Goal: Task Accomplishment & Management: Complete application form

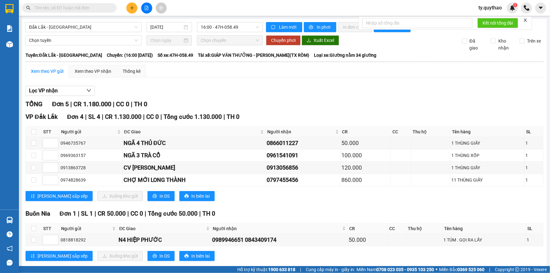
scroll to position [12, 0]
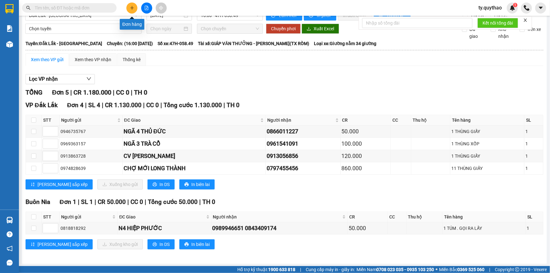
click at [132, 7] on icon "plus" at bounding box center [132, 8] width 4 height 4
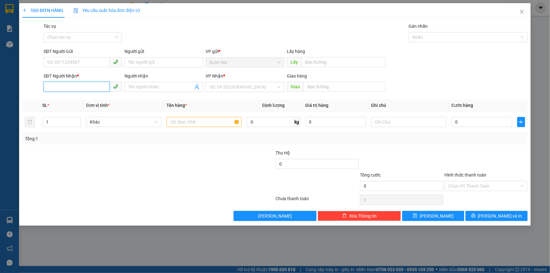
click at [82, 84] on input "SĐT Người Nhận *" at bounding box center [77, 87] width 66 height 10
type input "0949777489"
click at [249, 87] on input "search" at bounding box center [243, 86] width 67 height 9
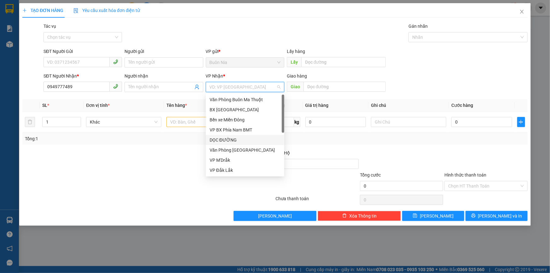
click at [229, 139] on div "DỌC ĐƯỜNG" at bounding box center [245, 140] width 71 height 7
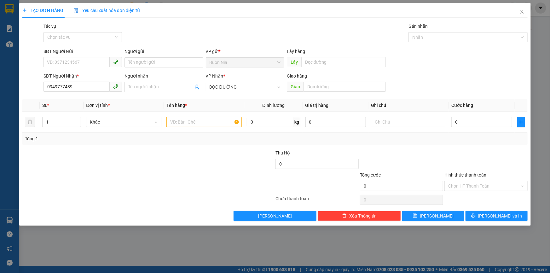
click at [342, 80] on div "Giao hàng" at bounding box center [336, 77] width 99 height 9
click at [327, 88] on input "text" at bounding box center [345, 87] width 82 height 10
type input "h"
type input "HÓC MÔN"
click at [207, 120] on input "text" at bounding box center [204, 122] width 75 height 10
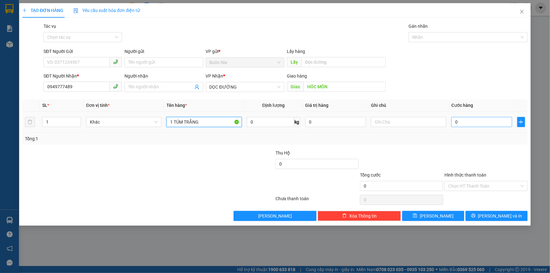
type input "1 TÚM TRẮNG"
click at [496, 120] on input "0" at bounding box center [482, 122] width 61 height 10
type input "7"
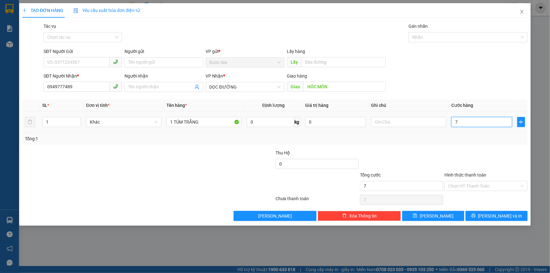
type input "70"
type input "700"
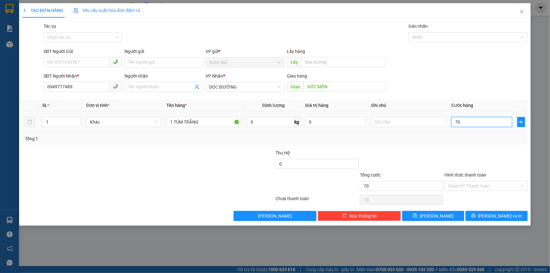
type input "700"
type input "7.000"
type input "70.000"
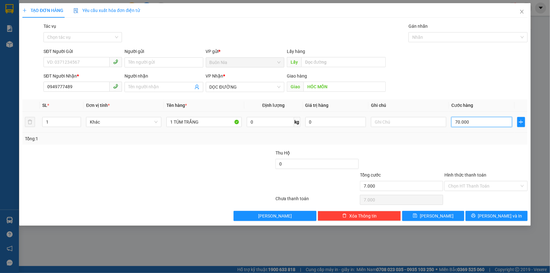
type input "70.000"
click at [471, 186] on input "Hình thức thanh toán" at bounding box center [483, 185] width 71 height 9
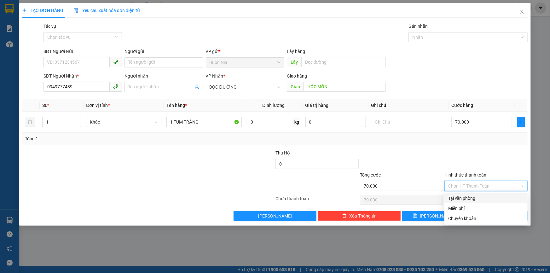
click at [467, 196] on div "Tại văn phòng" at bounding box center [486, 198] width 76 height 7
type input "0"
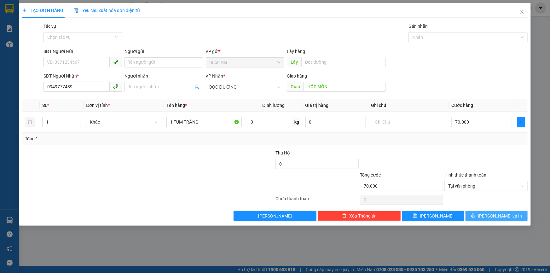
click at [497, 213] on span "[PERSON_NAME] và In" at bounding box center [500, 216] width 44 height 7
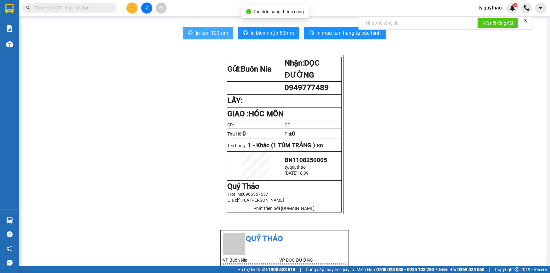
click at [212, 32] on span "In tem 100mm" at bounding box center [212, 33] width 32 height 8
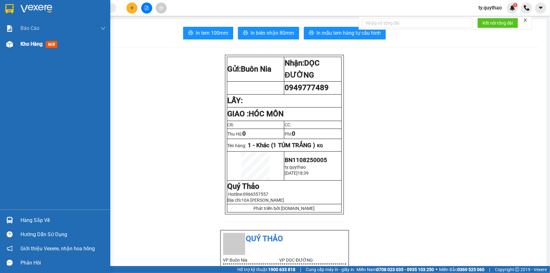
click at [27, 41] on span "Kho hàng" at bounding box center [31, 44] width 22 height 6
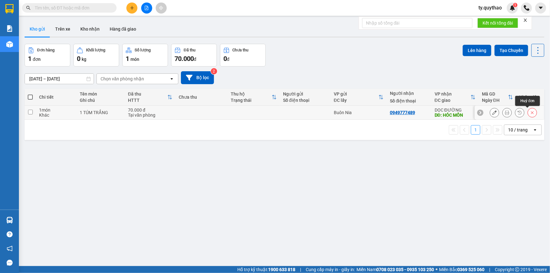
click at [530, 114] on icon at bounding box center [532, 112] width 4 height 4
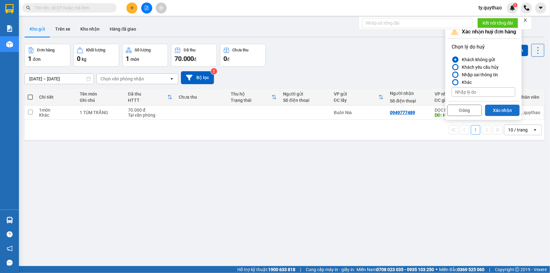
drag, startPoint x: 502, startPoint y: 109, endPoint x: 503, endPoint y: 106, distance: 3.8
click at [503, 109] on button "Xác nhận" at bounding box center [502, 110] width 35 height 11
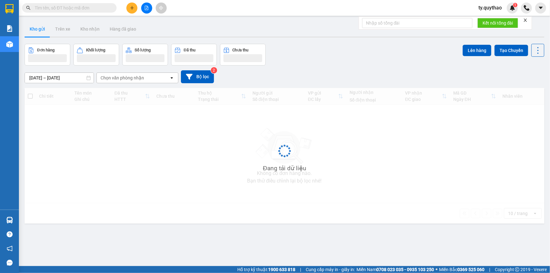
click at [494, 5] on span "ty.quythao" at bounding box center [490, 8] width 33 height 8
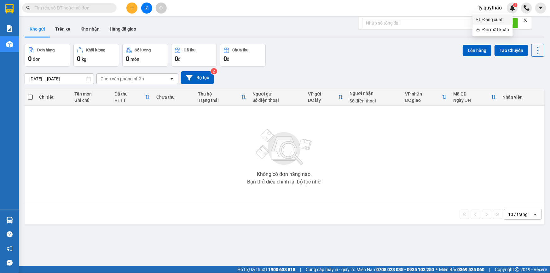
click at [492, 19] on span "Đăng xuất" at bounding box center [496, 19] width 26 height 7
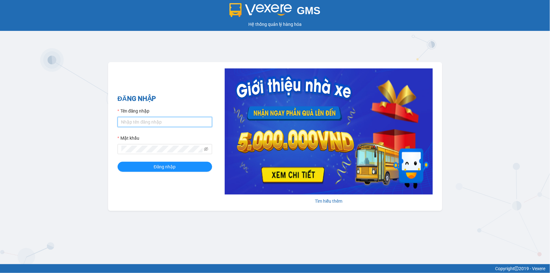
click at [163, 120] on input "Tên đăng nhập" at bounding box center [165, 122] width 95 height 10
type input "khue123.quythao"
click at [118, 162] on button "Đăng nhập" at bounding box center [165, 167] width 95 height 10
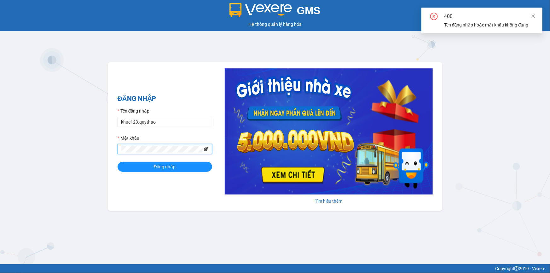
click at [206, 148] on icon "eye-invisible" at bounding box center [206, 149] width 4 height 4
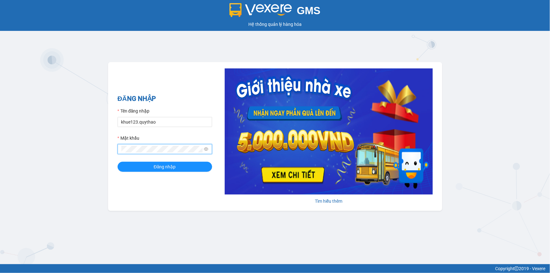
click at [118, 162] on button "Đăng nhập" at bounding box center [165, 167] width 95 height 10
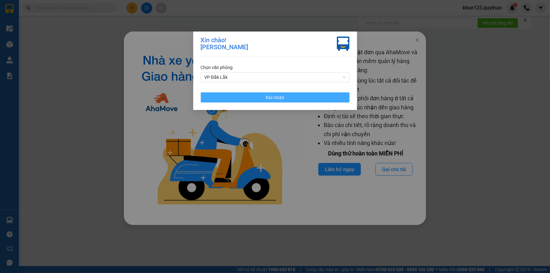
click at [274, 98] on span "Xác nhận" at bounding box center [275, 97] width 19 height 7
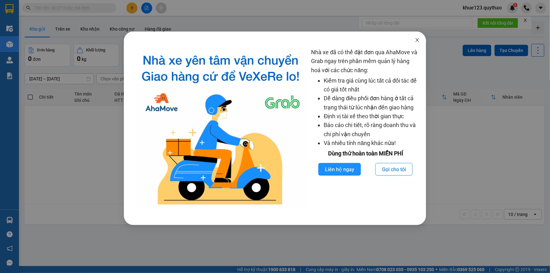
click at [418, 41] on icon "close" at bounding box center [417, 40] width 5 height 5
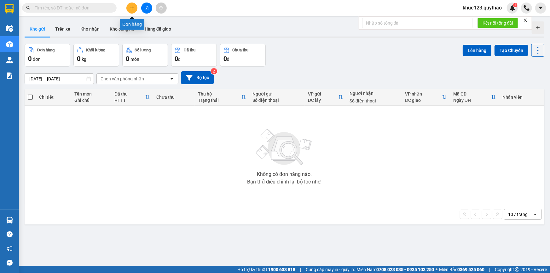
click at [131, 7] on icon "plus" at bounding box center [132, 8] width 4 height 4
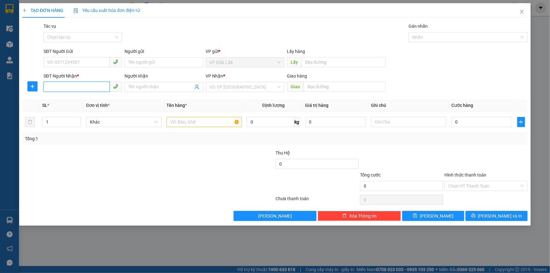
click at [84, 87] on input "SĐT Người Nhận *" at bounding box center [77, 87] width 66 height 10
click at [69, 97] on div "09497774896" at bounding box center [82, 99] width 71 height 7
type input "09497774896"
type input "AN SƯƠNG"
click at [87, 84] on input "09497774896" at bounding box center [77, 87] width 66 height 10
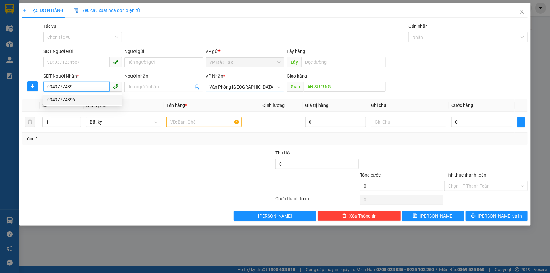
click at [235, 90] on span "Văn Phòng [GEOGRAPHIC_DATA]" at bounding box center [245, 86] width 71 height 9
type input "0949777489"
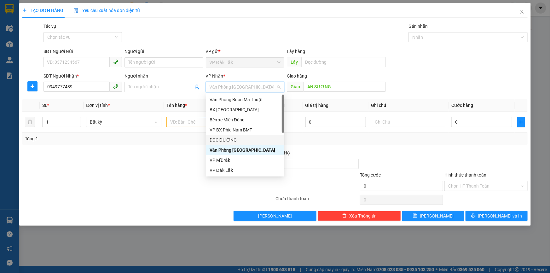
click at [221, 137] on div "DỌC ĐƯỜNG" at bounding box center [245, 140] width 79 height 10
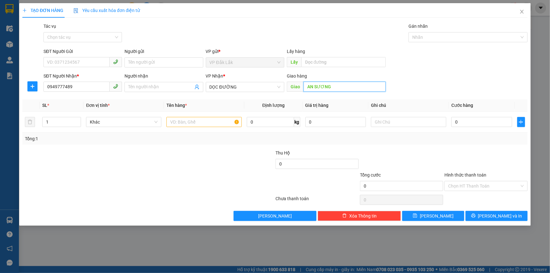
type input "h"
type input "1"
click at [312, 87] on input "text" at bounding box center [345, 87] width 82 height 10
type input "HOC MÔN"
click at [176, 124] on input "text" at bounding box center [204, 122] width 75 height 10
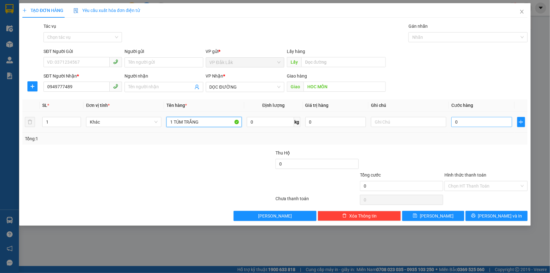
type input "1 TÚM TRẮNG"
click at [489, 122] on input "0" at bounding box center [482, 122] width 61 height 10
type input "7"
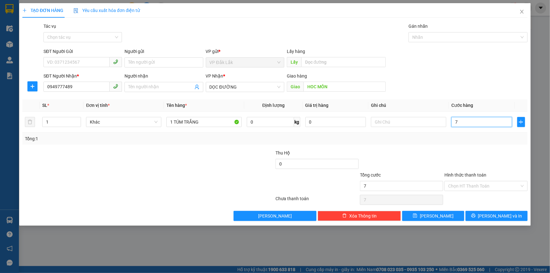
type input "70"
type input "700"
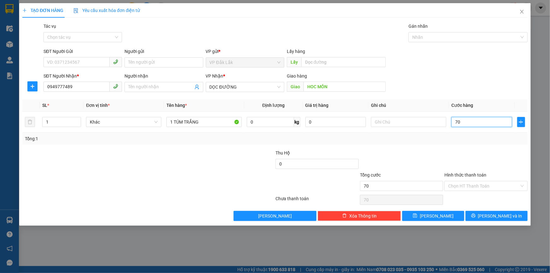
type input "700"
type input "7.000"
type input "70.000"
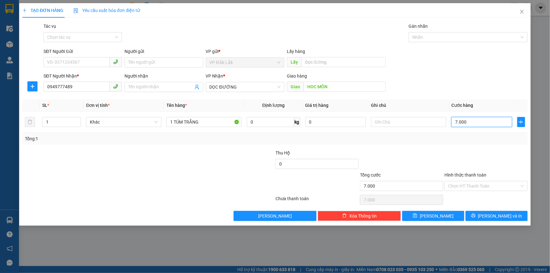
type input "70.000"
click at [488, 186] on input "Hình thức thanh toán" at bounding box center [483, 185] width 71 height 9
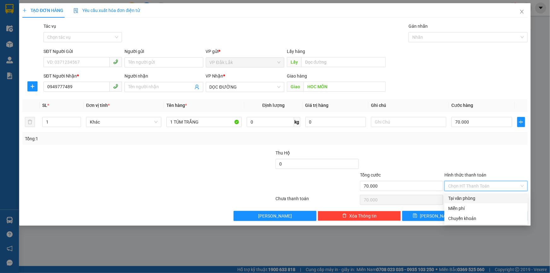
click at [472, 197] on div "Tại văn phòng" at bounding box center [486, 198] width 76 height 7
type input "0"
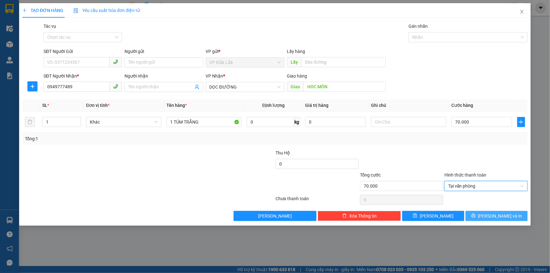
click at [480, 213] on button "[PERSON_NAME] và In" at bounding box center [497, 216] width 62 height 10
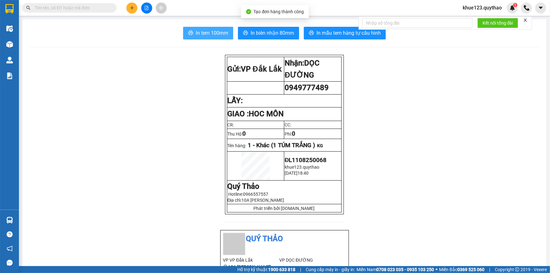
click at [216, 35] on span "In tem 100mm" at bounding box center [212, 33] width 32 height 8
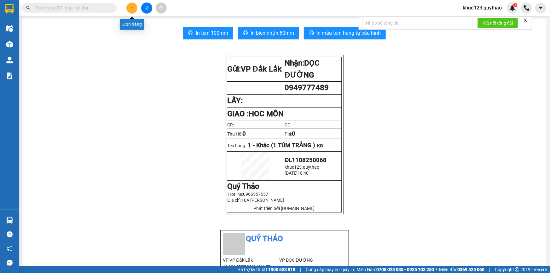
click at [129, 8] on button at bounding box center [131, 8] width 11 height 11
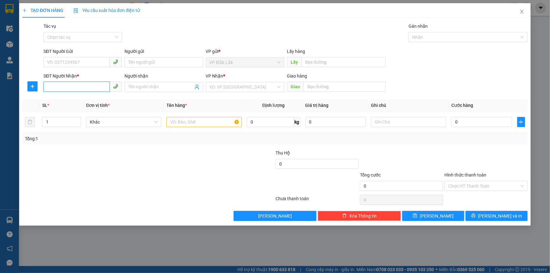
click at [61, 84] on input "SĐT Người Nhận *" at bounding box center [77, 87] width 66 height 10
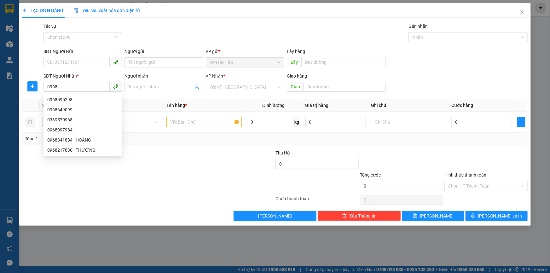
click at [152, 47] on div "Transit Pickup Surcharge Ids Transit Deliver Surcharge Ids Transit Deliver Surc…" at bounding box center [275, 122] width 506 height 198
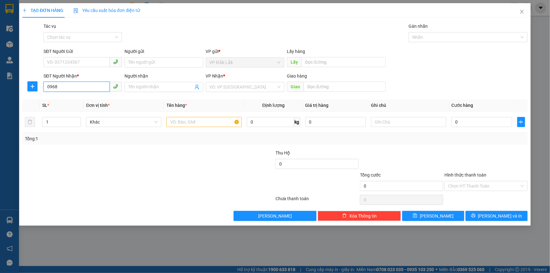
click at [84, 86] on input "0968" at bounding box center [77, 87] width 66 height 10
type input "0968032719"
click at [225, 84] on input "search" at bounding box center [243, 86] width 67 height 9
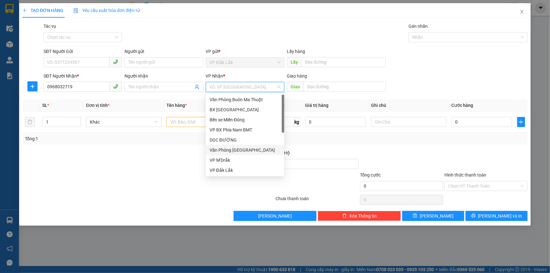
click at [226, 148] on div "Văn Phòng [GEOGRAPHIC_DATA]" at bounding box center [245, 150] width 71 height 7
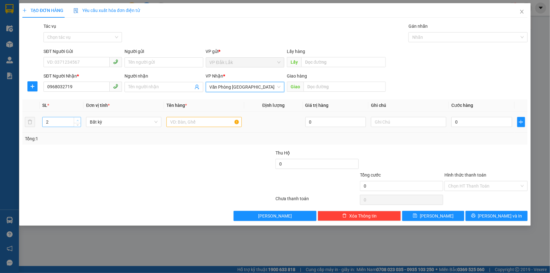
click at [77, 119] on span "up" at bounding box center [78, 121] width 4 height 4
type input "3"
click at [187, 126] on input "text" at bounding box center [204, 122] width 75 height 10
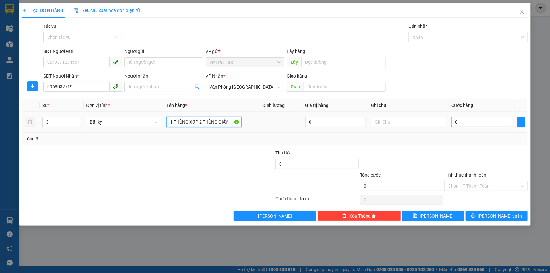
type input "1 THÙNG XỐP 2 THÙNG GIẤY"
click at [486, 126] on input "0" at bounding box center [482, 122] width 61 height 10
type input "1"
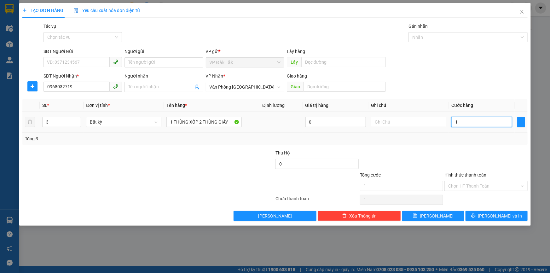
type input "15"
type input "150"
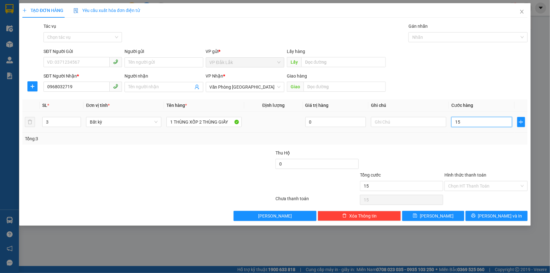
type input "150"
type input "15.000"
type input "150.000"
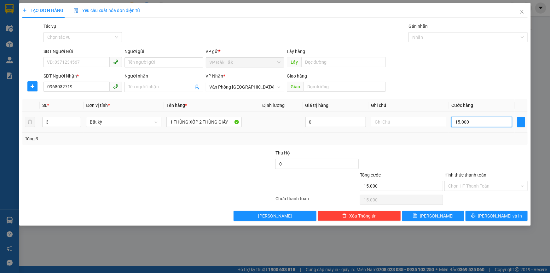
type input "150.000"
click at [486, 185] on input "Hình thức thanh toán" at bounding box center [483, 185] width 71 height 9
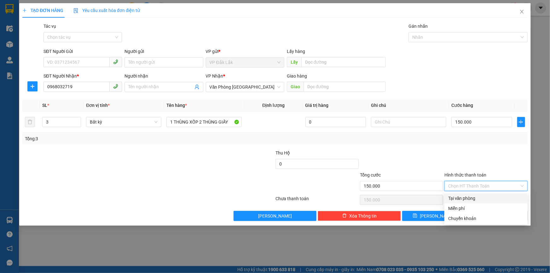
click at [477, 196] on div "Tại văn phòng" at bounding box center [486, 198] width 76 height 7
type input "0"
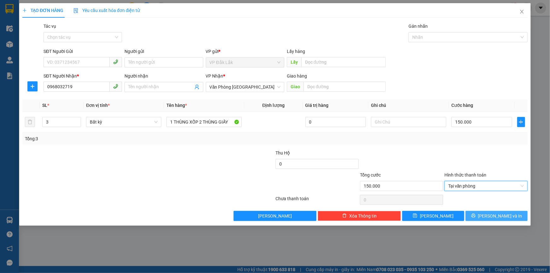
click at [482, 214] on button "[PERSON_NAME] và In" at bounding box center [497, 216] width 62 height 10
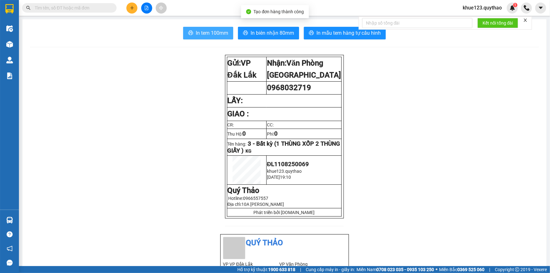
click at [199, 33] on span "In tem 100mm" at bounding box center [212, 33] width 32 height 8
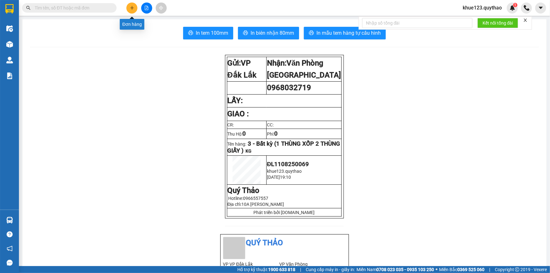
click at [129, 7] on button at bounding box center [131, 8] width 11 height 11
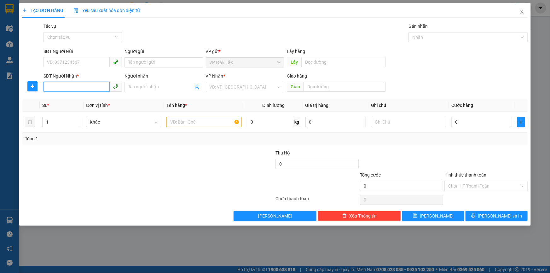
click at [93, 88] on input "SĐT Người Nhận *" at bounding box center [77, 87] width 66 height 10
type input "0828120391"
click at [223, 89] on input "search" at bounding box center [243, 86] width 67 height 9
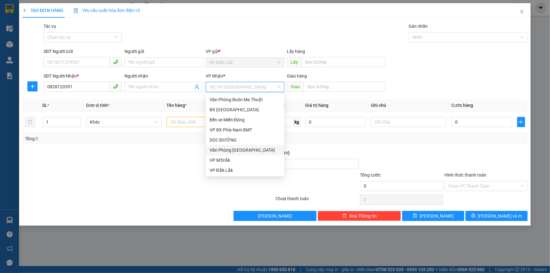
click at [230, 149] on div "Văn Phòng [GEOGRAPHIC_DATA]" at bounding box center [245, 150] width 71 height 7
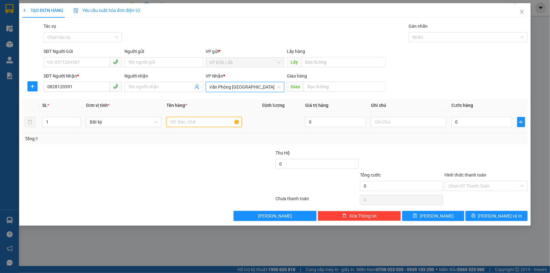
click at [196, 120] on input "text" at bounding box center [204, 122] width 75 height 10
type input "2"
click at [78, 120] on icon "up" at bounding box center [78, 120] width 2 height 1
click at [188, 124] on input "text" at bounding box center [204, 122] width 75 height 10
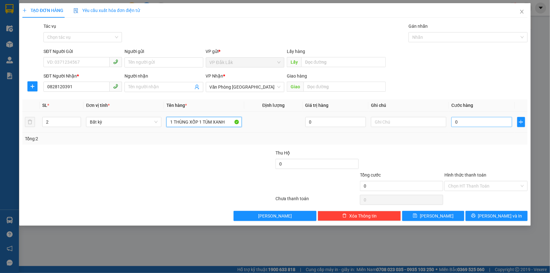
type input "1 THÙNG XỐP 1 TÚM XANH"
click at [504, 121] on input "0" at bounding box center [482, 122] width 61 height 10
type input "1"
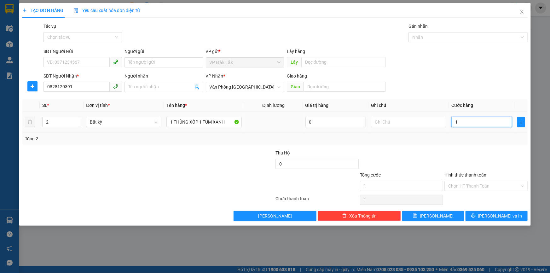
type input "10"
type input "100"
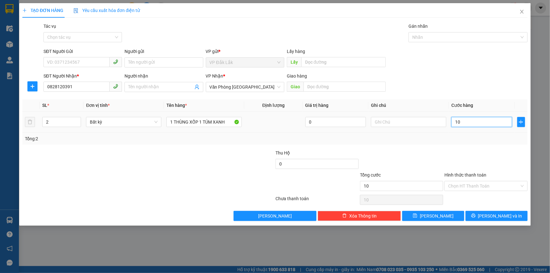
type input "100"
type input "1.000"
type input "10.000"
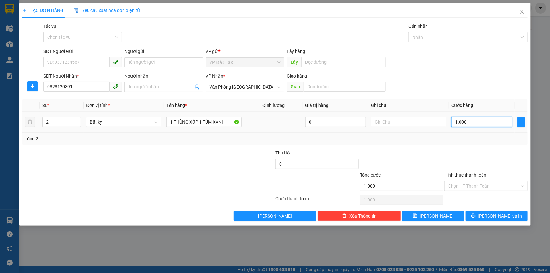
type input "10.000"
type input "100.000"
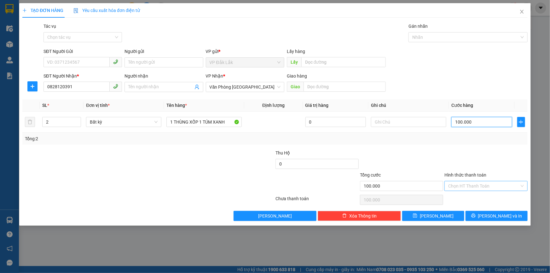
type input "100.000"
click at [483, 186] on input "Hình thức thanh toán" at bounding box center [483, 185] width 71 height 9
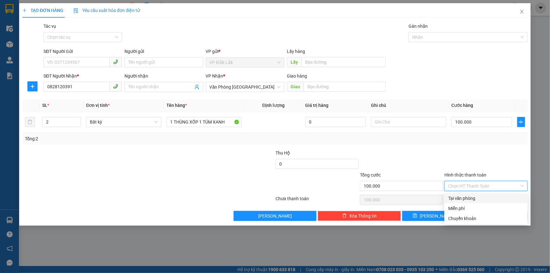
click at [476, 197] on div "Tại văn phòng" at bounding box center [486, 198] width 76 height 7
type input "0"
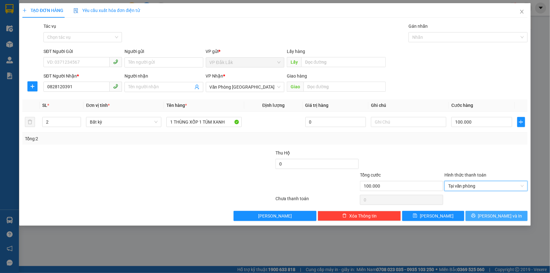
click at [500, 216] on span "[PERSON_NAME] và In" at bounding box center [500, 216] width 44 height 7
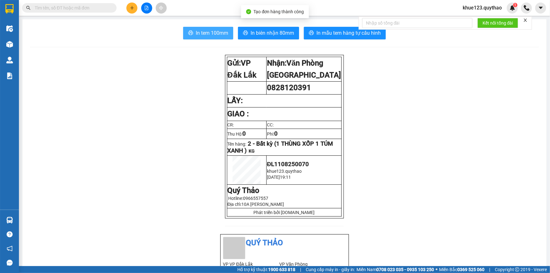
drag, startPoint x: 205, startPoint y: 25, endPoint x: 202, endPoint y: 28, distance: 4.9
click at [202, 28] on button "In tem 100mm" at bounding box center [208, 33] width 50 height 13
click at [134, 7] on icon "plus" at bounding box center [132, 8] width 4 height 4
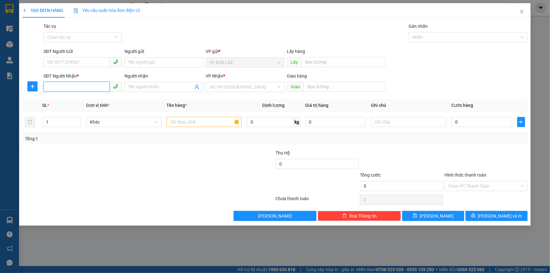
click at [66, 91] on input "SĐT Người Nhận *" at bounding box center [77, 87] width 66 height 10
type input "0983832656"
click at [231, 91] on input "search" at bounding box center [243, 86] width 67 height 9
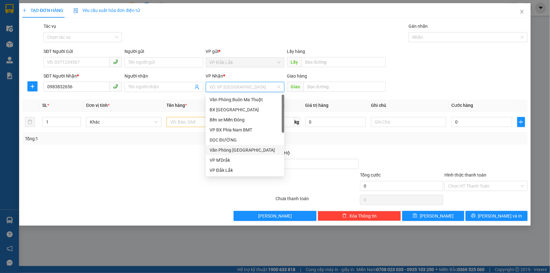
drag, startPoint x: 235, startPoint y: 152, endPoint x: 212, endPoint y: 145, distance: 24.3
click at [235, 152] on div "Văn Phòng [GEOGRAPHIC_DATA]" at bounding box center [245, 150] width 71 height 7
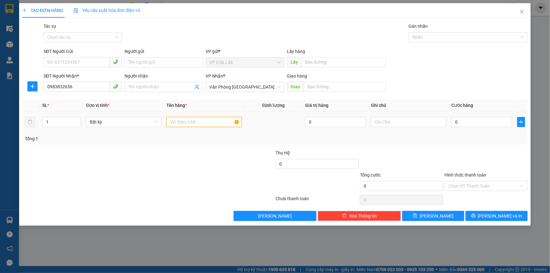
click at [204, 121] on input "text" at bounding box center [204, 122] width 75 height 10
type input "1 BAO VÀNG"
click at [487, 121] on input "0" at bounding box center [482, 122] width 61 height 10
type input "7"
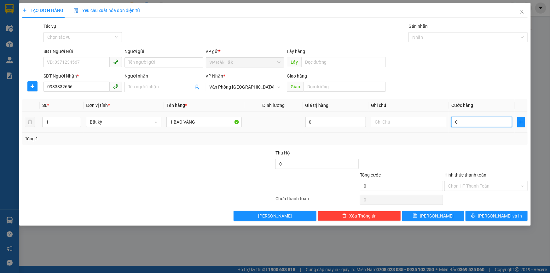
type input "7"
type input "70"
type input "700"
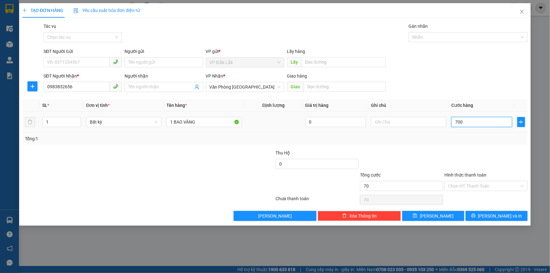
type input "700"
type input "7.000"
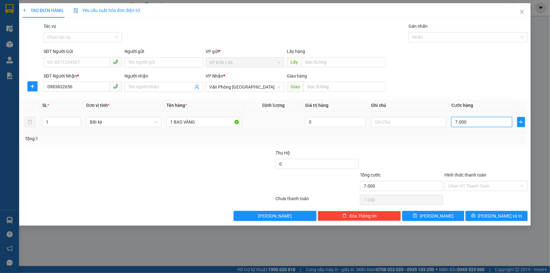
type input "70.000"
click at [473, 183] on input "Hình thức thanh toán" at bounding box center [483, 185] width 71 height 9
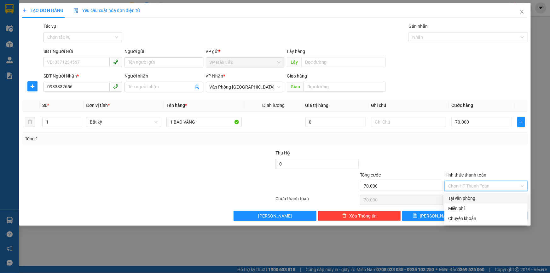
click at [464, 201] on div "Tại văn phòng" at bounding box center [486, 198] width 76 height 7
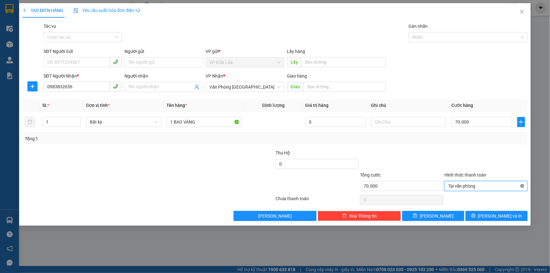
type input "70.000"
click at [497, 216] on span "[PERSON_NAME] và In" at bounding box center [500, 216] width 44 height 7
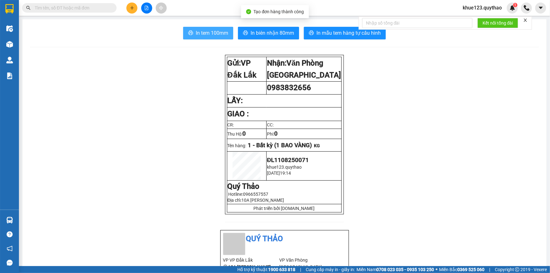
click at [193, 32] on button "In tem 100mm" at bounding box center [208, 33] width 50 height 13
click at [131, 6] on icon "plus" at bounding box center [132, 8] width 4 height 4
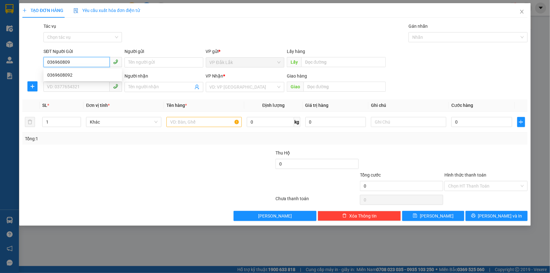
type input "0369608092"
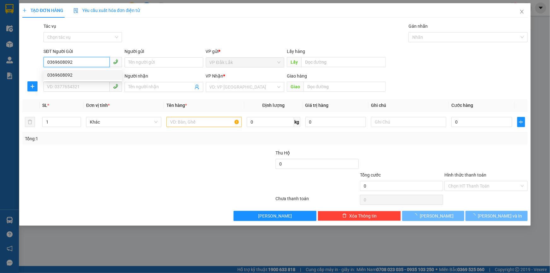
click at [76, 75] on div "0369608092" at bounding box center [82, 75] width 71 height 7
type input "0877828668"
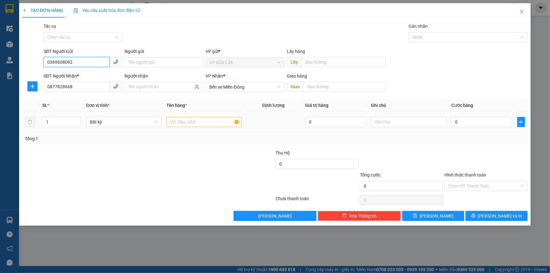
type input "0369608092"
click at [197, 123] on input "text" at bounding box center [204, 122] width 75 height 10
type input "1 HỘP GIẤY"
click at [466, 120] on input "0" at bounding box center [482, 122] width 61 height 10
type input "3"
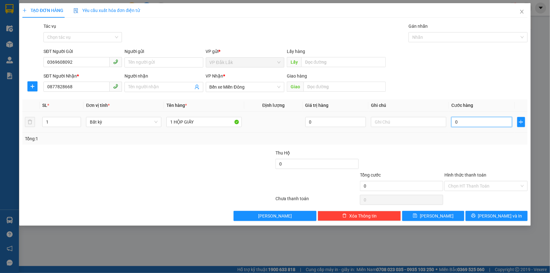
type input "3"
type input "30"
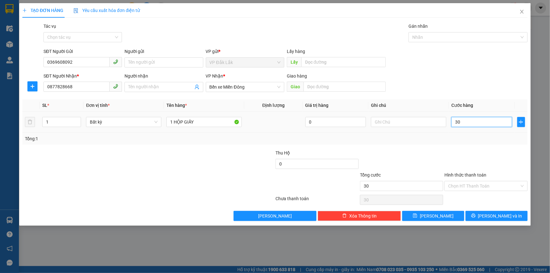
type input "300"
type input "3.000"
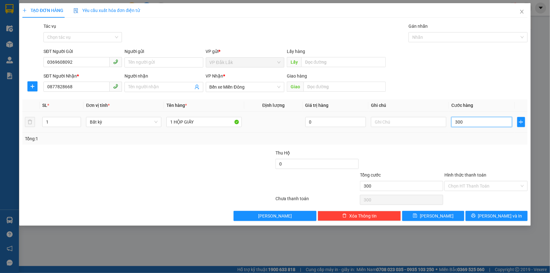
type input "3.000"
type input "30.000"
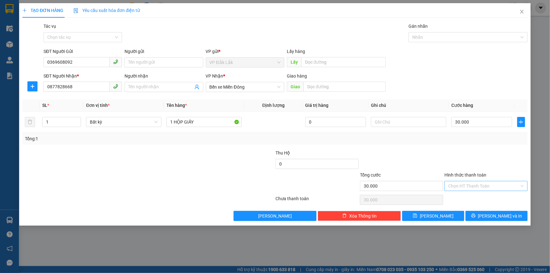
click at [464, 187] on input "Hình thức thanh toán" at bounding box center [483, 185] width 71 height 9
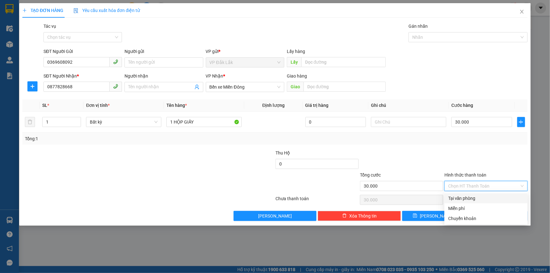
click at [484, 199] on div "Tại văn phòng" at bounding box center [486, 198] width 76 height 7
type input "0"
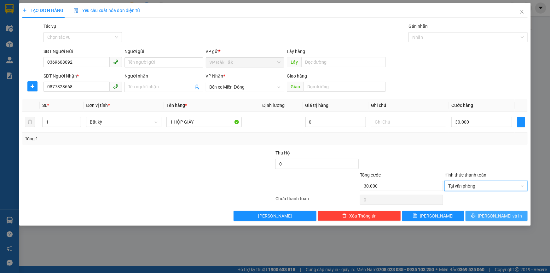
click at [486, 218] on button "[PERSON_NAME] và In" at bounding box center [497, 216] width 62 height 10
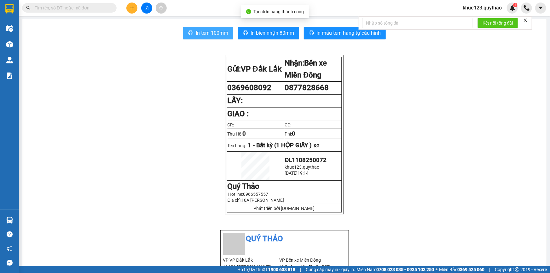
click at [215, 35] on span "In tem 100mm" at bounding box center [212, 33] width 32 height 8
click at [199, 36] on span "In tem 100mm" at bounding box center [212, 33] width 32 height 8
click at [129, 10] on button at bounding box center [131, 8] width 11 height 11
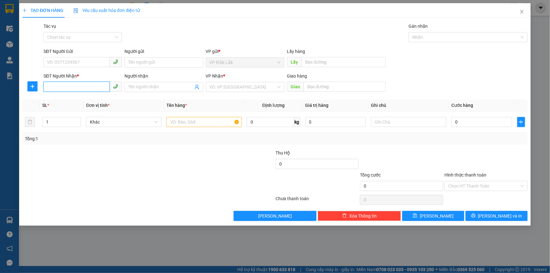
click at [76, 85] on input "SĐT Người Nhận *" at bounding box center [77, 87] width 66 height 10
type input "0974286919"
click at [236, 89] on input "search" at bounding box center [243, 86] width 67 height 9
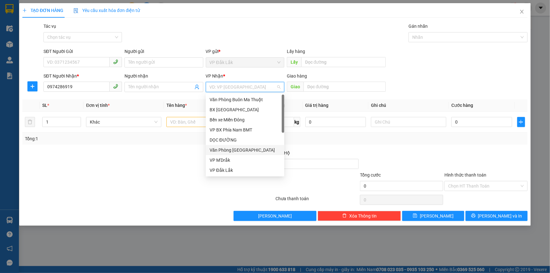
click at [232, 151] on div "Văn Phòng [GEOGRAPHIC_DATA]" at bounding box center [245, 150] width 71 height 7
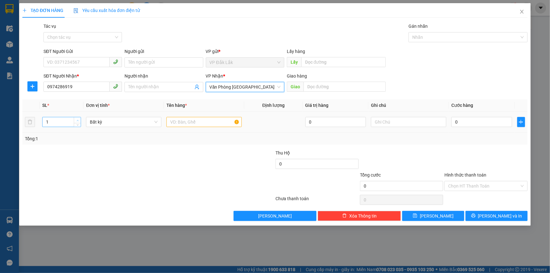
click at [75, 120] on span "Increase Value" at bounding box center [77, 120] width 7 height 6
type input "2"
click at [198, 123] on input "text" at bounding box center [204, 122] width 75 height 10
type input "2 BAO"
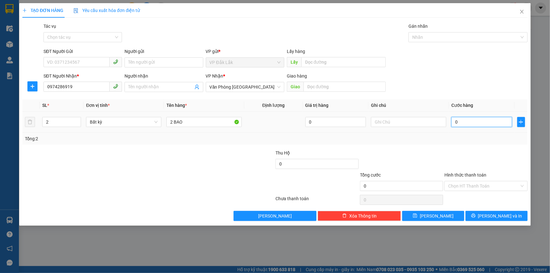
click at [494, 125] on input "0" at bounding box center [482, 122] width 61 height 10
type input "2"
type input "25"
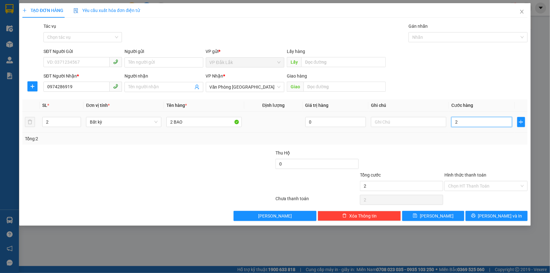
type input "25"
type input "250"
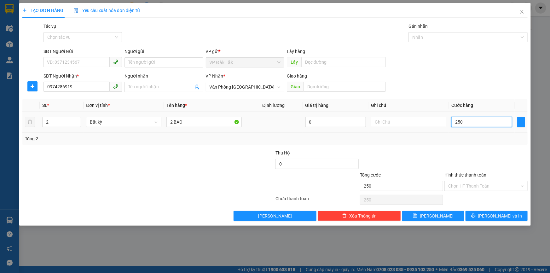
type input "2.500"
type input "25.000"
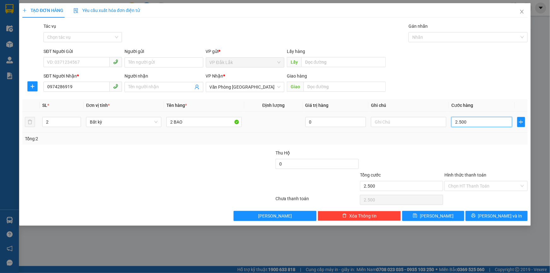
type input "25.000"
type input "250.000"
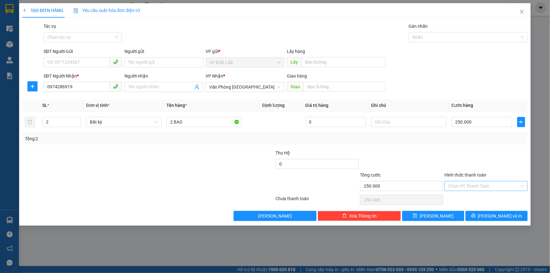
click at [462, 184] on input "Hình thức thanh toán" at bounding box center [483, 185] width 71 height 9
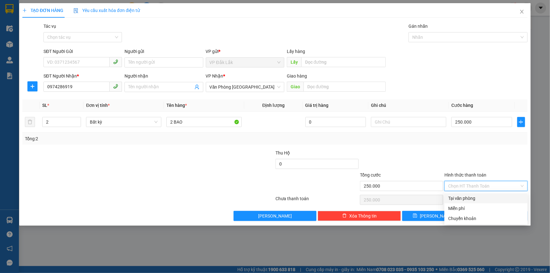
click at [448, 201] on div "Tại văn phòng" at bounding box center [486, 198] width 83 height 10
type input "0"
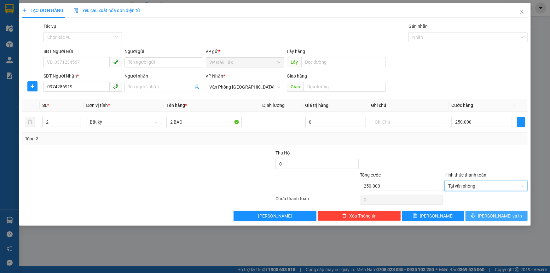
click at [476, 215] on icon "printer" at bounding box center [473, 216] width 4 height 4
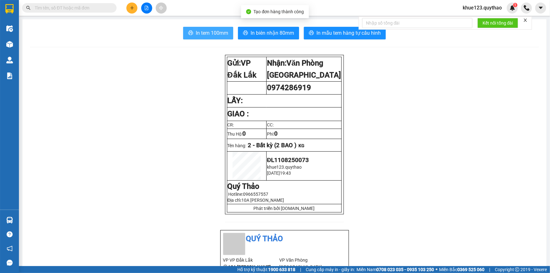
click at [214, 36] on span "In tem 100mm" at bounding box center [212, 33] width 32 height 8
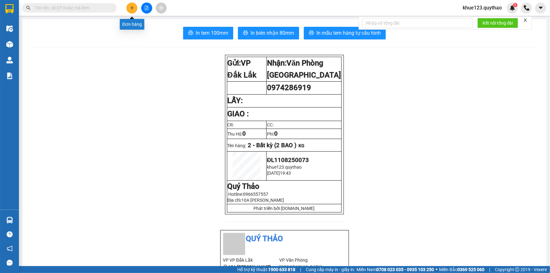
click at [132, 8] on icon "plus" at bounding box center [132, 8] width 4 height 4
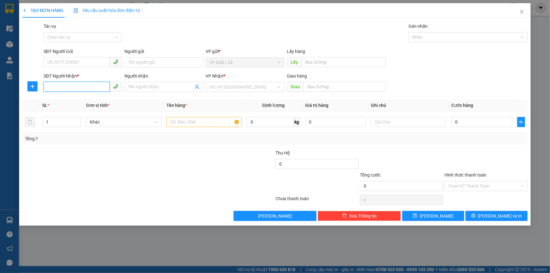
click at [70, 85] on input "SĐT Người Nhận *" at bounding box center [77, 87] width 66 height 10
click at [67, 104] on div "0974286919" at bounding box center [83, 100] width 79 height 10
type input "0974286919"
click at [77, 120] on icon "up" at bounding box center [78, 120] width 2 height 1
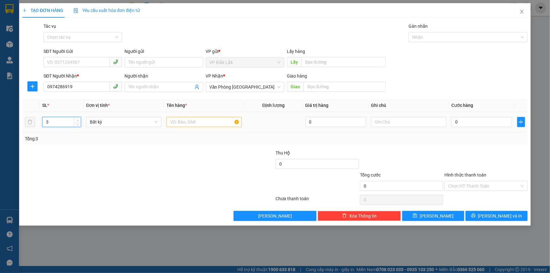
type input "4"
click at [79, 119] on span "up" at bounding box center [78, 121] width 4 height 4
click at [197, 123] on input "text" at bounding box center [204, 122] width 75 height 10
type input "2 THÙNG GIẤY 2 CAN RỤ"
click at [462, 125] on input "0" at bounding box center [482, 122] width 61 height 10
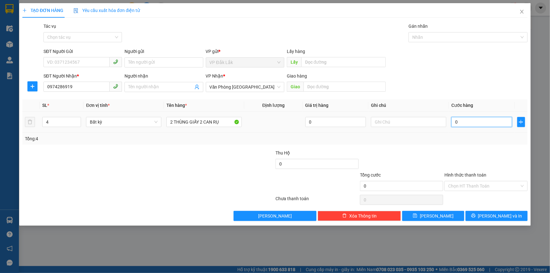
type input "2"
type input "25"
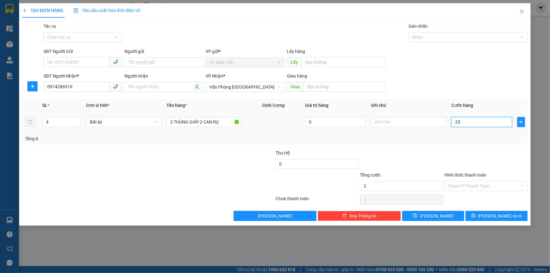
type input "25"
type input "250"
type input "2.500"
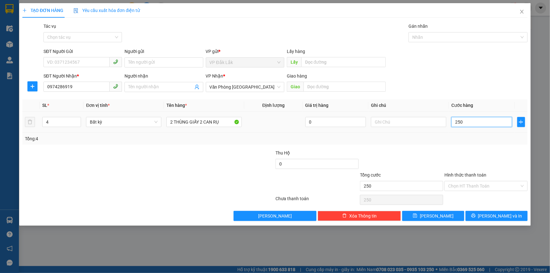
type input "2.500"
type input "25.000"
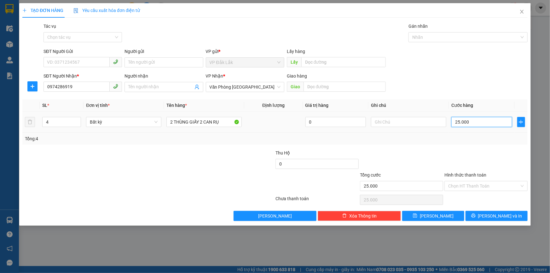
type input "250.000"
click at [488, 211] on button "[PERSON_NAME] và In" at bounding box center [497, 216] width 62 height 10
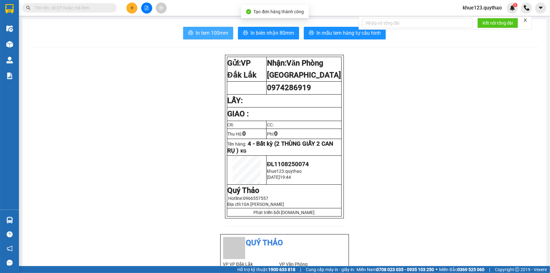
click at [218, 31] on span "In tem 100mm" at bounding box center [212, 33] width 32 height 8
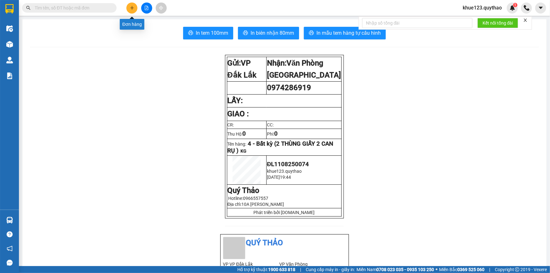
click at [130, 7] on icon "plus" at bounding box center [132, 8] width 4 height 4
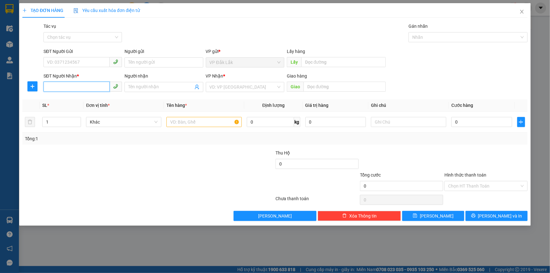
click at [65, 89] on input "SĐT Người Nhận *" at bounding box center [77, 87] width 66 height 10
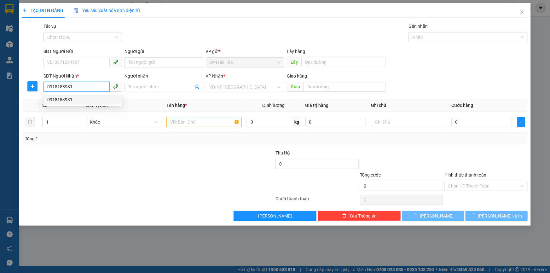
click at [63, 100] on div "0918183931" at bounding box center [82, 99] width 71 height 7
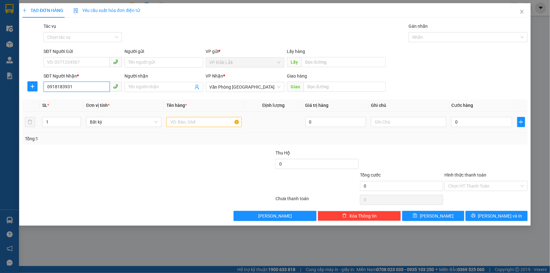
type input "0918183931"
click at [181, 122] on input "text" at bounding box center [204, 122] width 75 height 10
type input "1 BAO"
click at [484, 124] on input "0" at bounding box center [482, 122] width 61 height 10
type input "7"
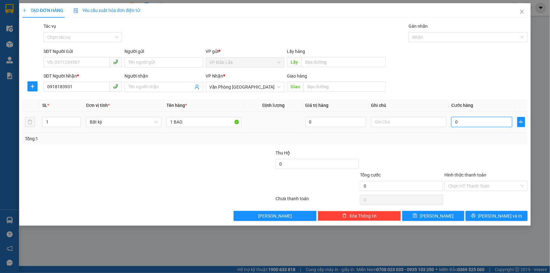
type input "7"
type input "70"
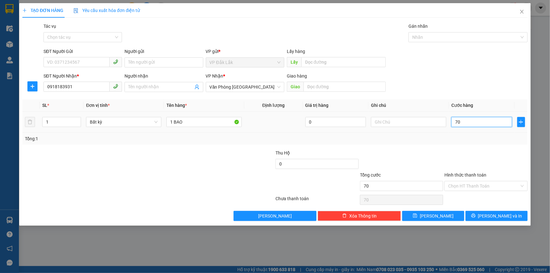
type input "700"
type input "7.000"
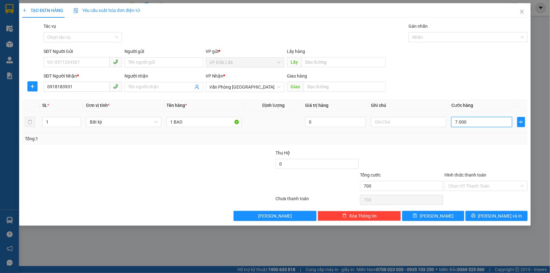
type input "7.000"
type input "70.000"
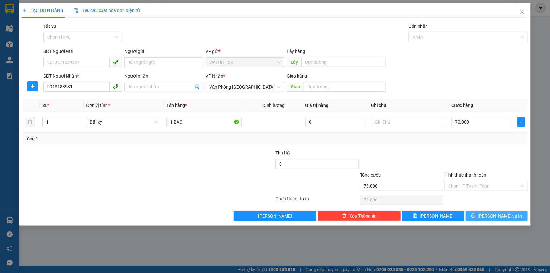
click at [484, 215] on button "[PERSON_NAME] và In" at bounding box center [497, 216] width 62 height 10
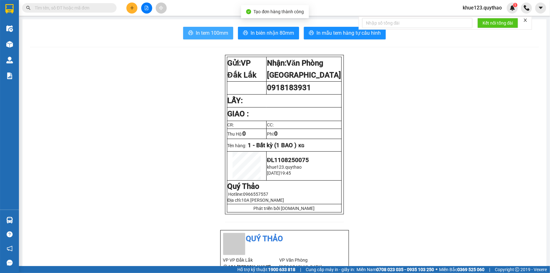
click at [206, 33] on span "In tem 100mm" at bounding box center [212, 33] width 32 height 8
